Goal: Communication & Community: Ask a question

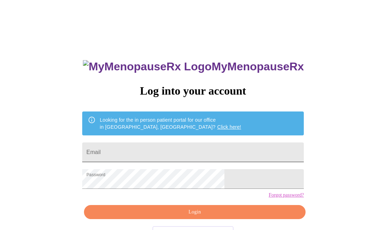
click at [150, 156] on input "Email" at bounding box center [192, 153] width 221 height 20
type input "mtopinko@gmail.com"
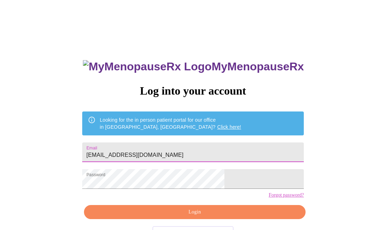
scroll to position [25, 0]
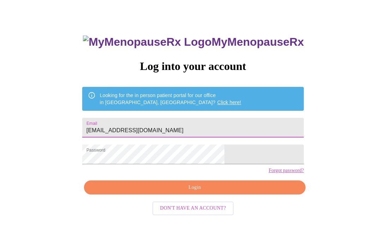
click at [191, 192] on span "Login" at bounding box center [194, 188] width 205 height 9
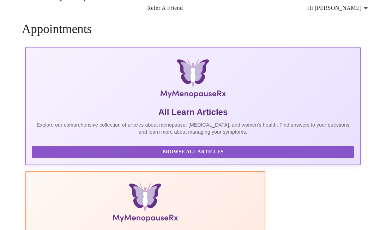
scroll to position [24, 0]
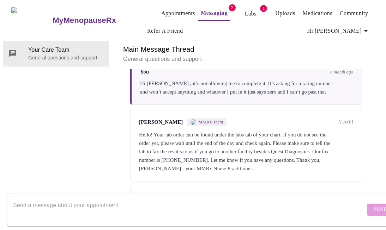
scroll to position [521, 0]
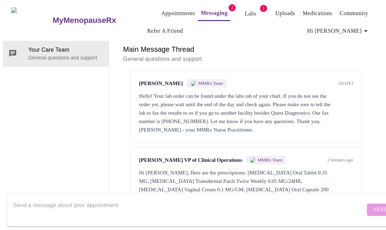
click at [265, 169] on div "Hi Mary, Here are the prescriptions: Norethindrone Oral Tablet 0.35 MG, Estradi…" at bounding box center [246, 186] width 214 height 34
drag, startPoint x: 255, startPoint y: 153, endPoint x: 304, endPoint y: 151, distance: 48.7
click at [304, 169] on div "Hi Mary, Here are the prescriptions: Norethindrone Oral Tablet 0.35 MG, Estradi…" at bounding box center [246, 186] width 214 height 34
click at [257, 180] on div "Main Message Thread General questions and support Messages are typically review…" at bounding box center [245, 124] width 257 height 173
drag, startPoint x: 157, startPoint y: 160, endPoint x: 243, endPoint y: 161, distance: 86.4
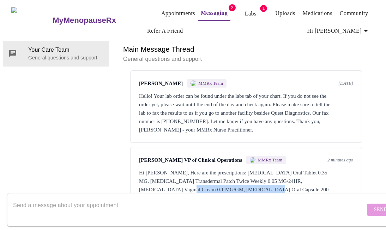
click at [243, 169] on div "Hi Mary, Here are the prescriptions: Norethindrone Oral Tablet 0.35 MG, Estradi…" at bounding box center [246, 186] width 214 height 34
copy div "Progesterone Oral Capsule 200 MG"
click at [212, 199] on textarea "Send a message about your appointment" at bounding box center [189, 210] width 352 height 23
